Goal: Transaction & Acquisition: Purchase product/service

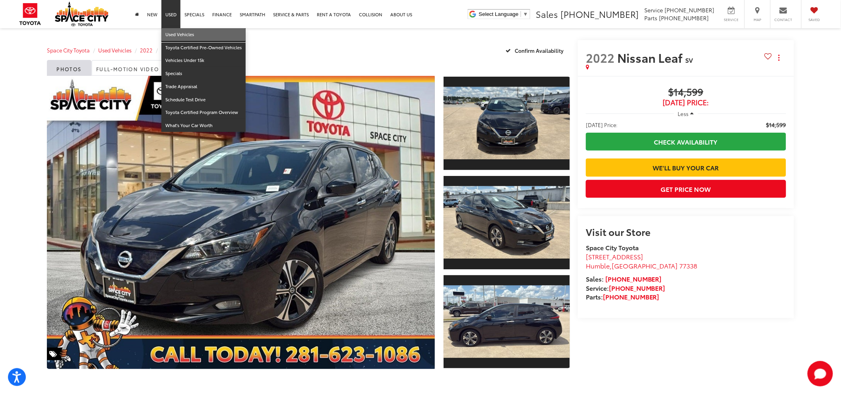
drag, startPoint x: 180, startPoint y: 34, endPoint x: 188, endPoint y: 56, distance: 23.0
click at [180, 34] on link "Used Vehicles" at bounding box center [203, 34] width 84 height 13
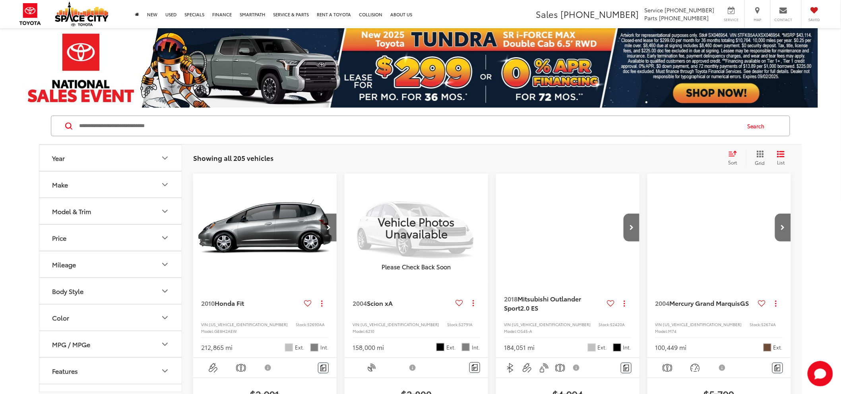
click at [120, 129] on input "Search by Make, Model, or Keyword" at bounding box center [409, 125] width 662 height 19
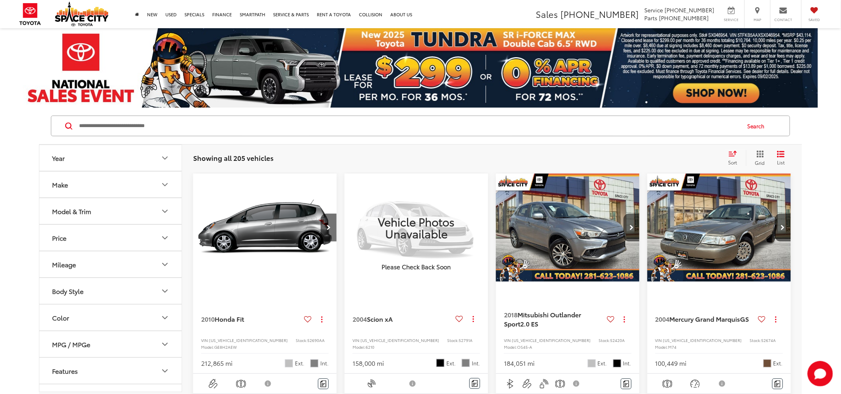
paste input "*****"
type input "*****"
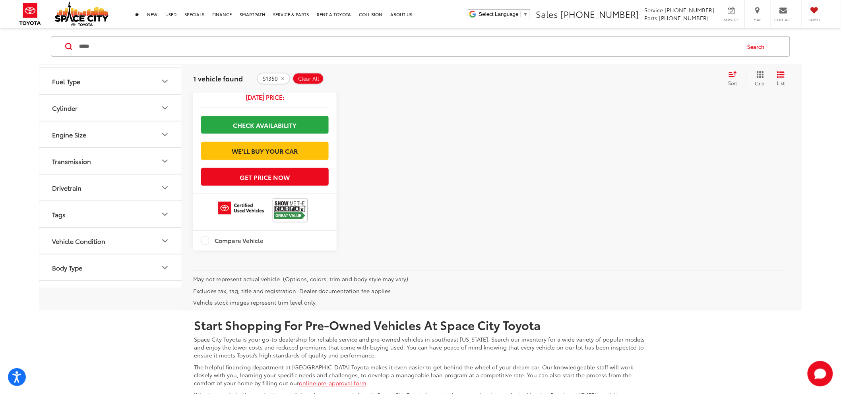
scroll to position [353, 0]
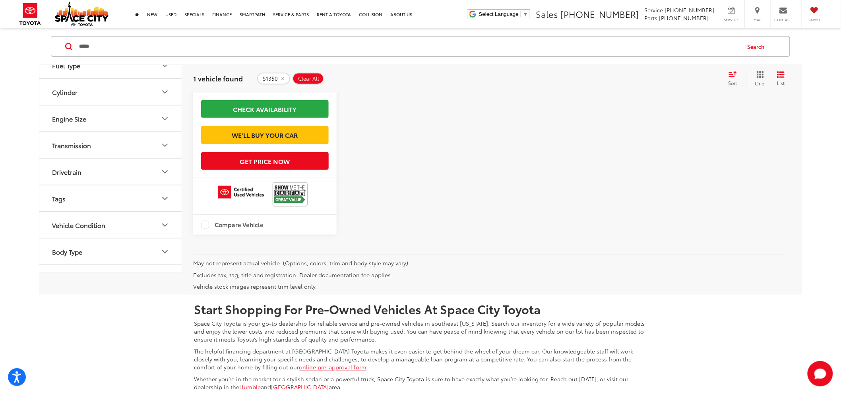
drag, startPoint x: 330, startPoint y: 332, endPoint x: 618, endPoint y: 123, distance: 355.6
click at [622, 122] on div "play_circle_outline Full-Motion Video Gold Certified 2021 Toyota CAMRY LE Copy …" at bounding box center [492, 36] width 598 height 430
click at [290, 205] on img at bounding box center [290, 194] width 32 height 21
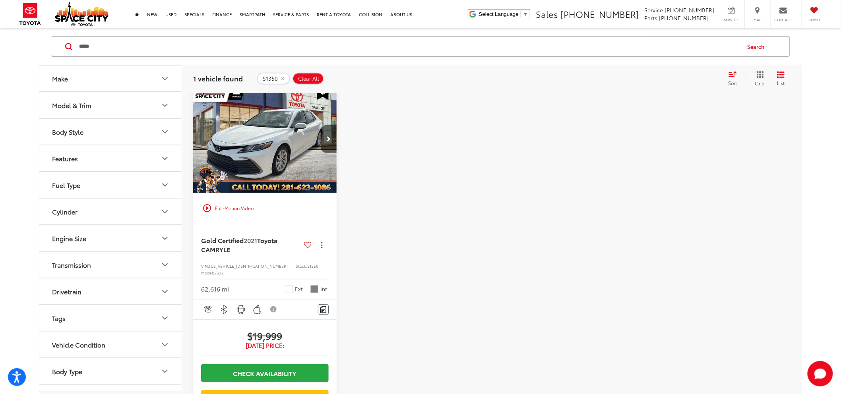
scroll to position [88, 0]
drag, startPoint x: 253, startPoint y: 329, endPoint x: 298, endPoint y: 328, distance: 45.7
click at [294, 330] on span "$19,999" at bounding box center [265, 336] width 128 height 12
copy span "19,999"
